Goal: Information Seeking & Learning: Learn about a topic

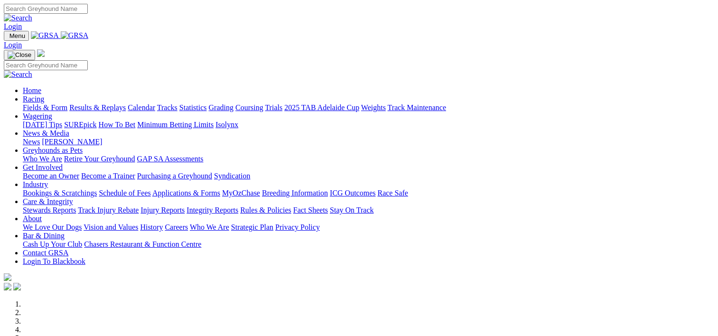
scroll to position [392, 0]
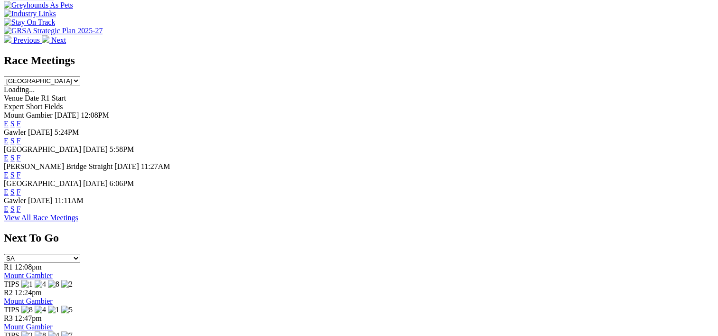
click at [21, 208] on link "F" at bounding box center [19, 209] width 4 height 8
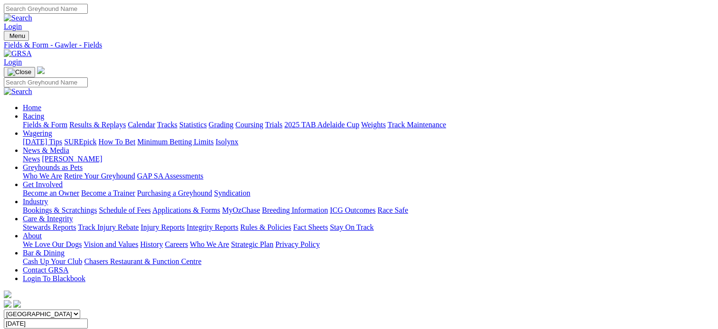
click at [207, 121] on link "Statistics" at bounding box center [193, 125] width 28 height 8
type input "good juan"
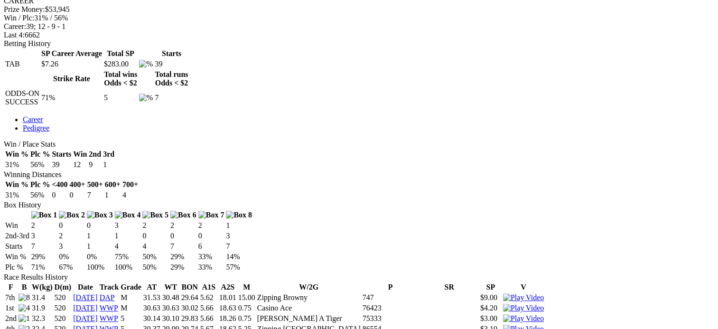
scroll to position [457, 0]
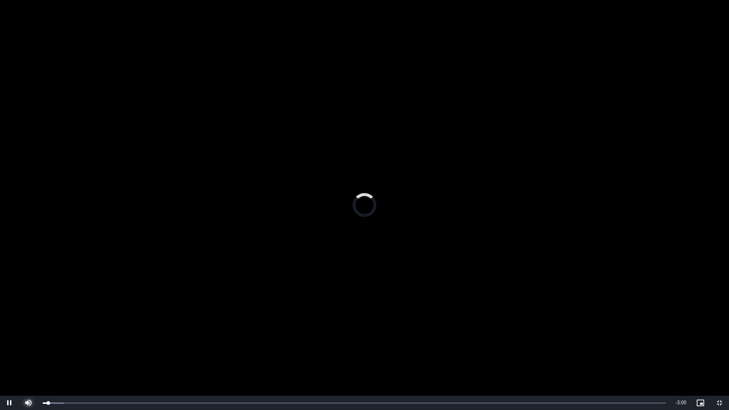
click at [23, 329] on span "Video Player" at bounding box center [28, 403] width 19 height 0
click at [29, 329] on span "Video Player" at bounding box center [28, 403] width 19 height 0
click at [5, 329] on span "Video Player" at bounding box center [9, 403] width 19 height 0
click at [277, 251] on video "To view this video please enable JavaScript, and consider upgrading to a web br…" at bounding box center [364, 205] width 729 height 410
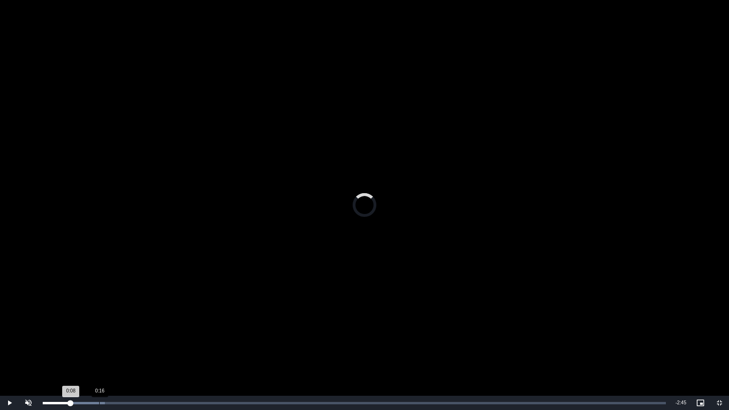
click at [99, 329] on div "0:16" at bounding box center [99, 403] width 0 height 2
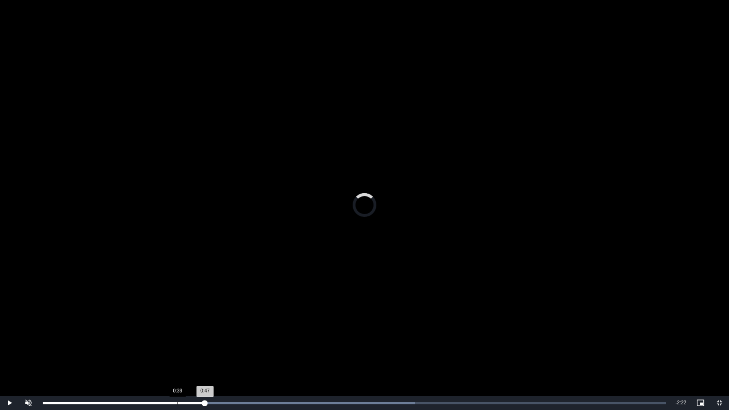
click at [177, 329] on div "0:39" at bounding box center [177, 403] width 0 height 2
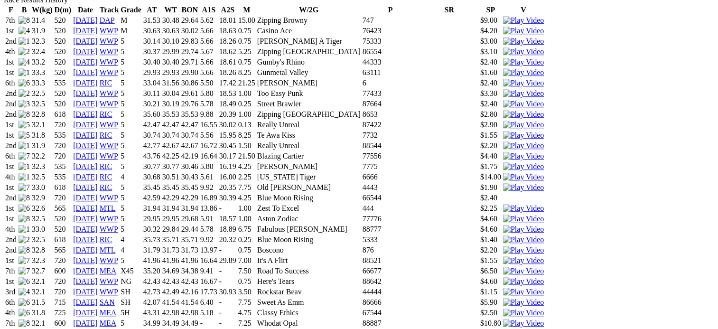
scroll to position [704, 0]
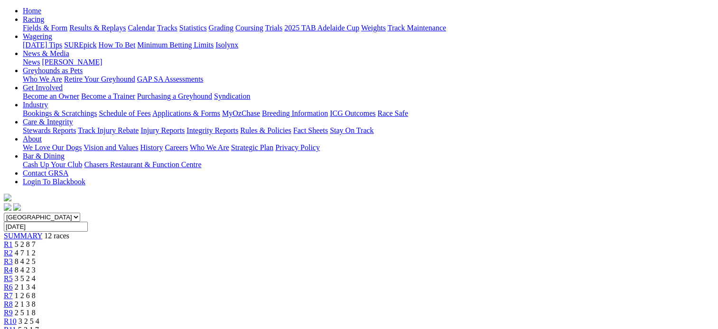
scroll to position [94, 0]
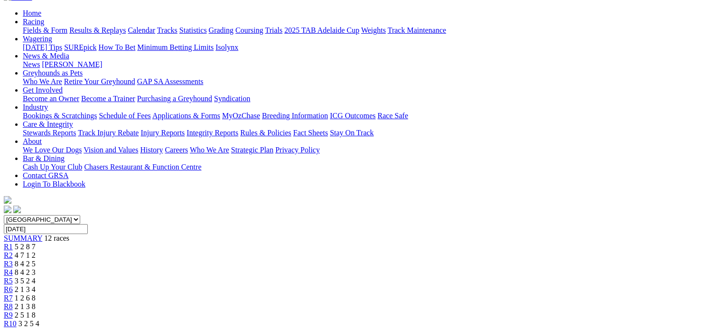
click at [69, 234] on span "12 races" at bounding box center [56, 238] width 25 height 8
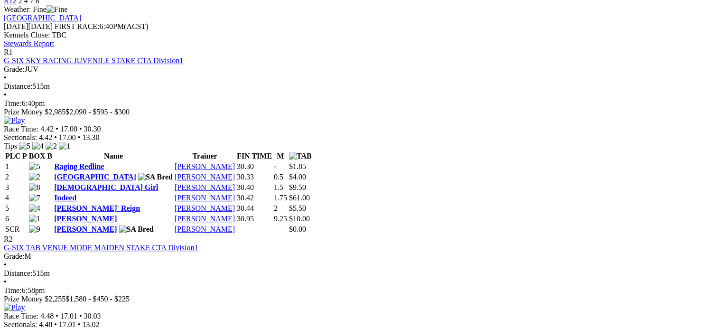
scroll to position [435, 0]
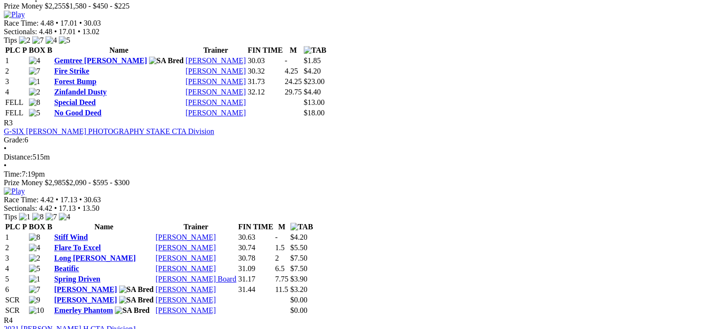
scroll to position [731, 0]
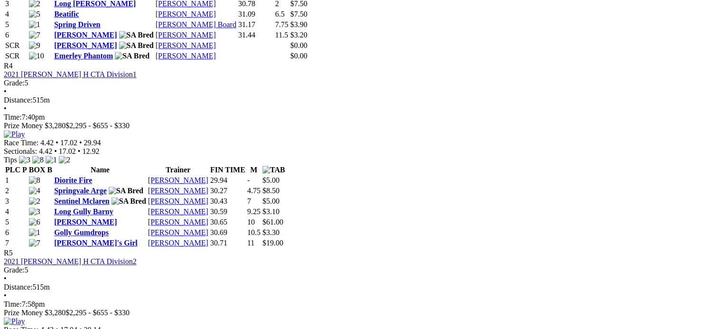
scroll to position [979, 0]
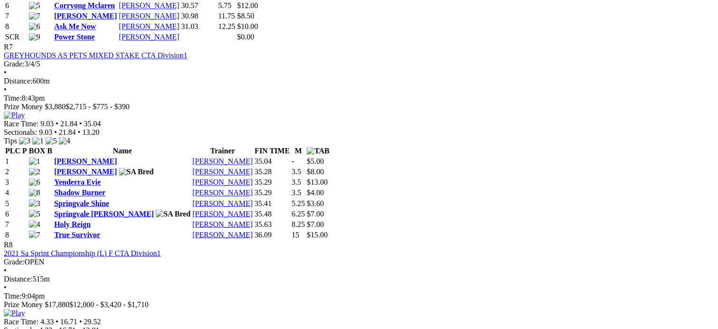
scroll to position [1590, 0]
